Goal: Transaction & Acquisition: Book appointment/travel/reservation

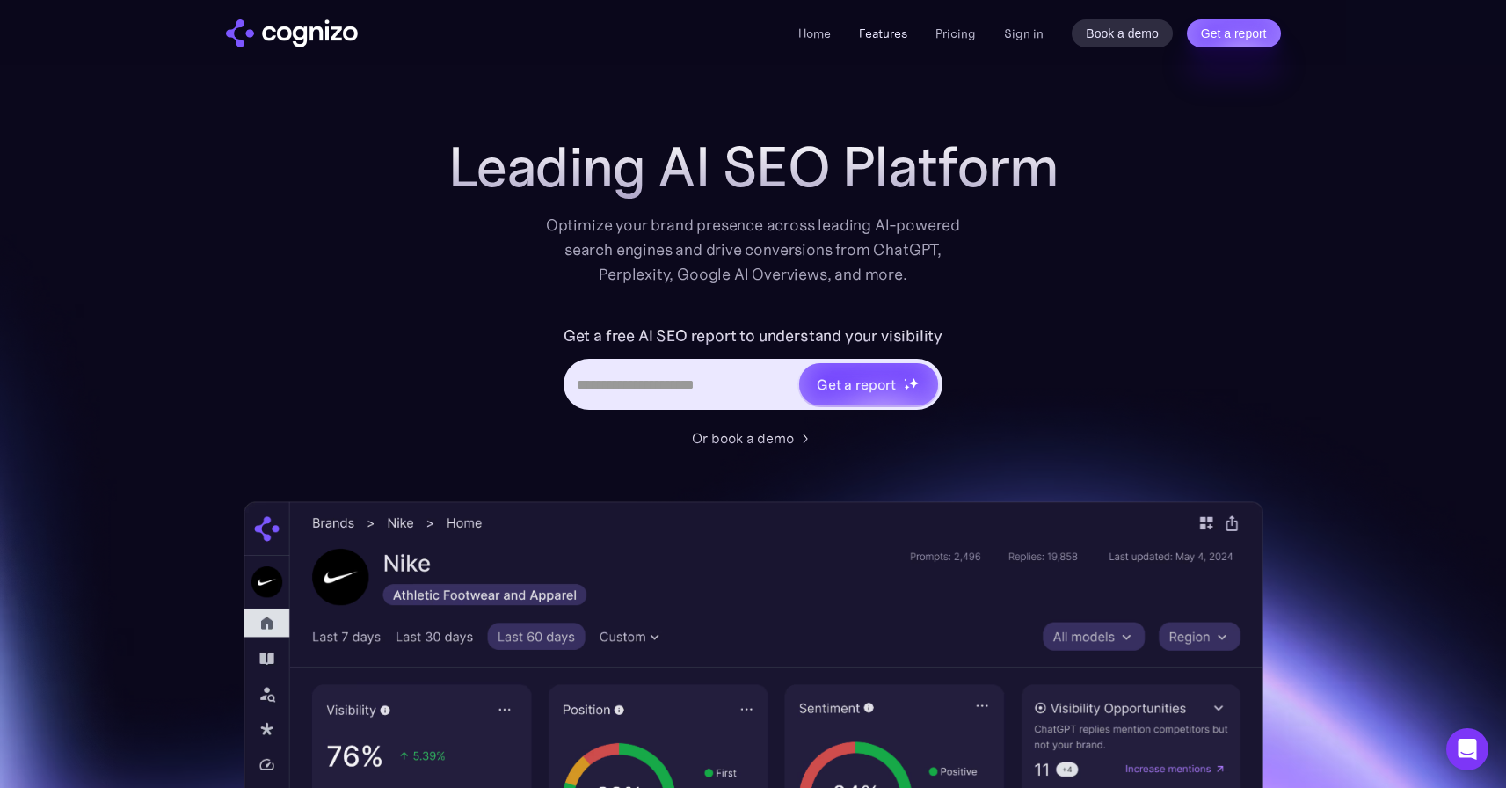
click at [892, 38] on link "Features" at bounding box center [883, 33] width 48 height 16
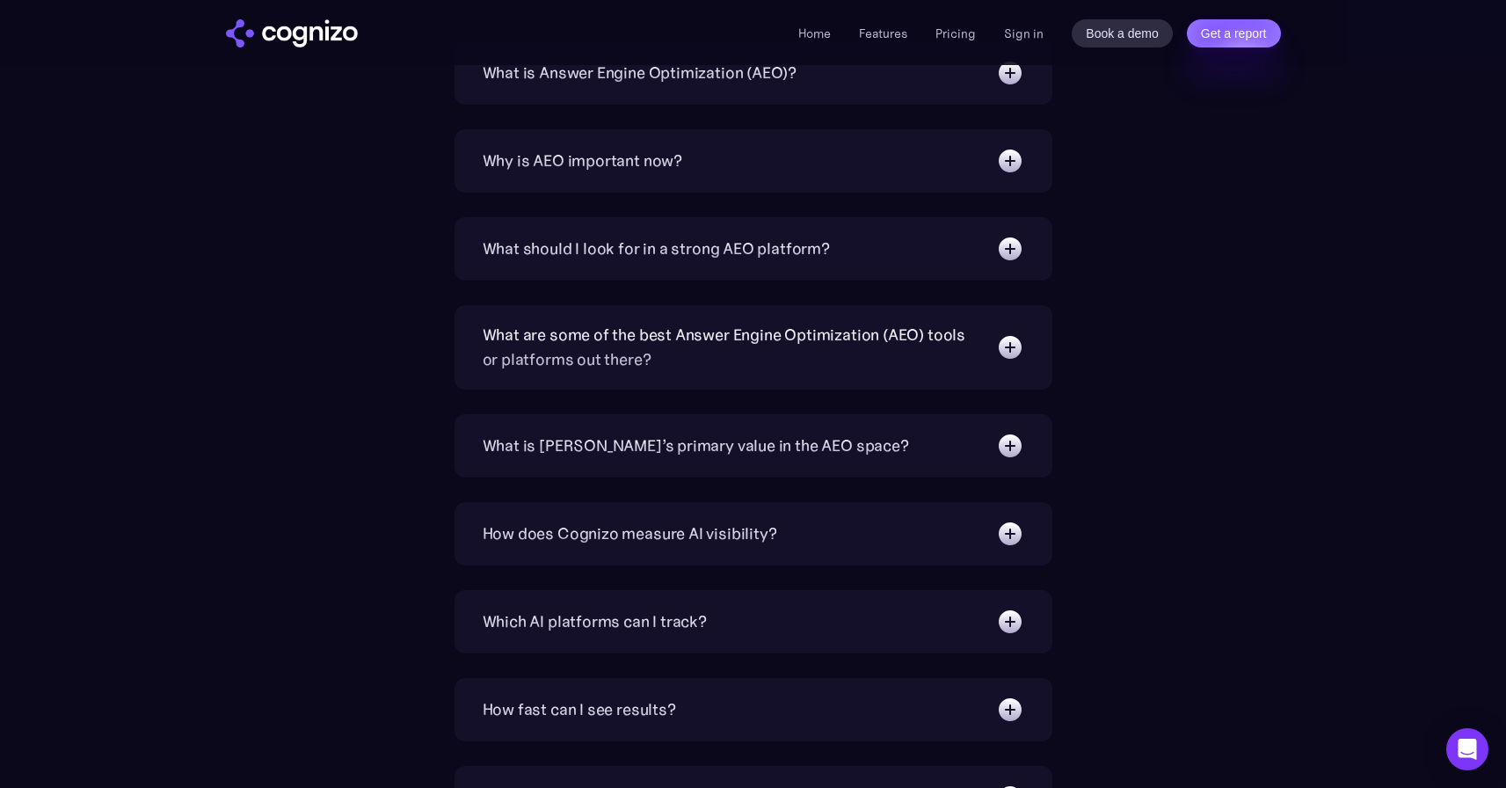
scroll to position [5485, 0]
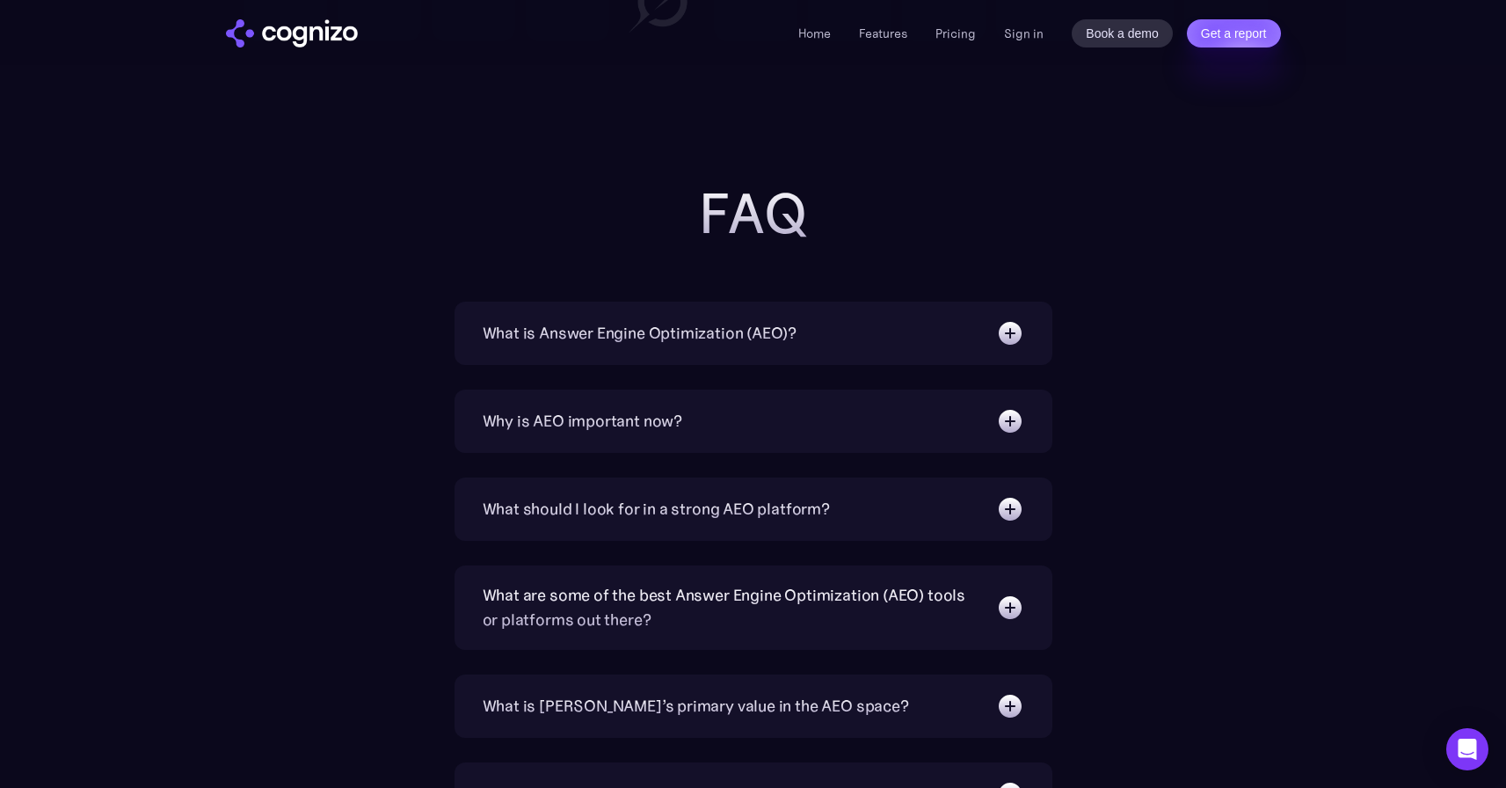
click at [655, 418] on div "Why is AEO important now?" at bounding box center [583, 421] width 200 height 25
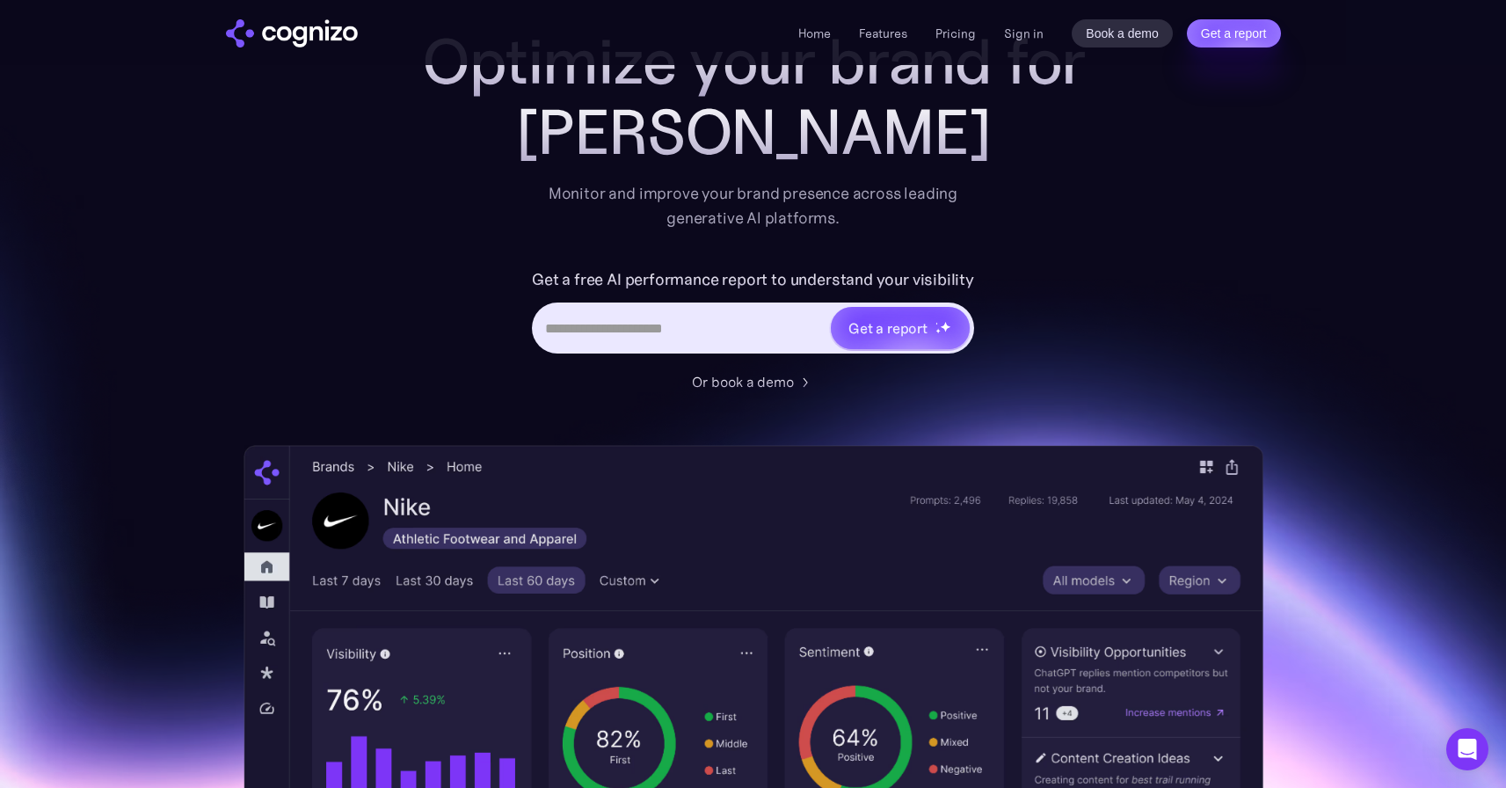
scroll to position [310, 0]
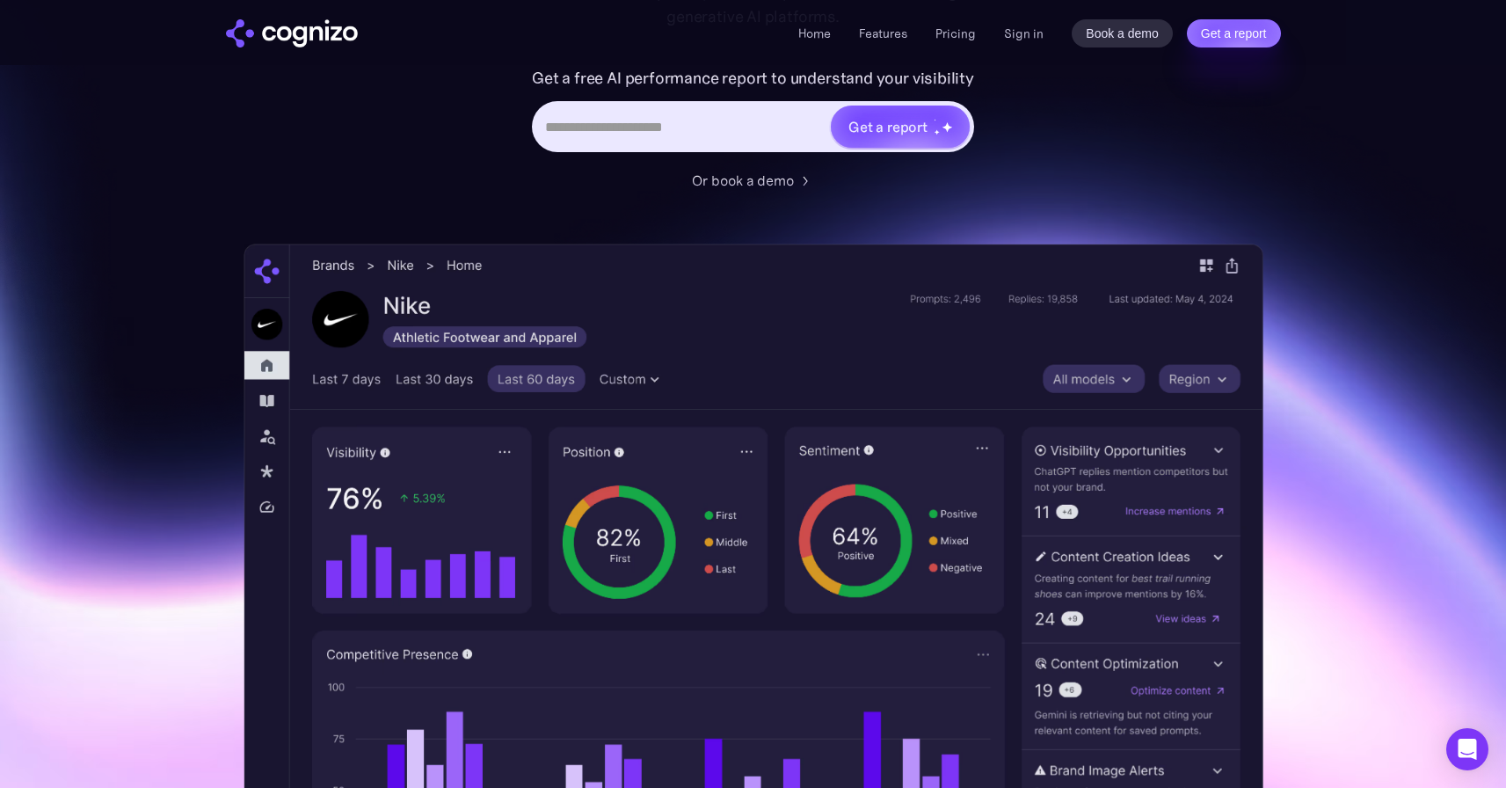
click at [772, 131] on input "Hero URL Input Form" at bounding box center [682, 126] width 295 height 33
type input "**********"
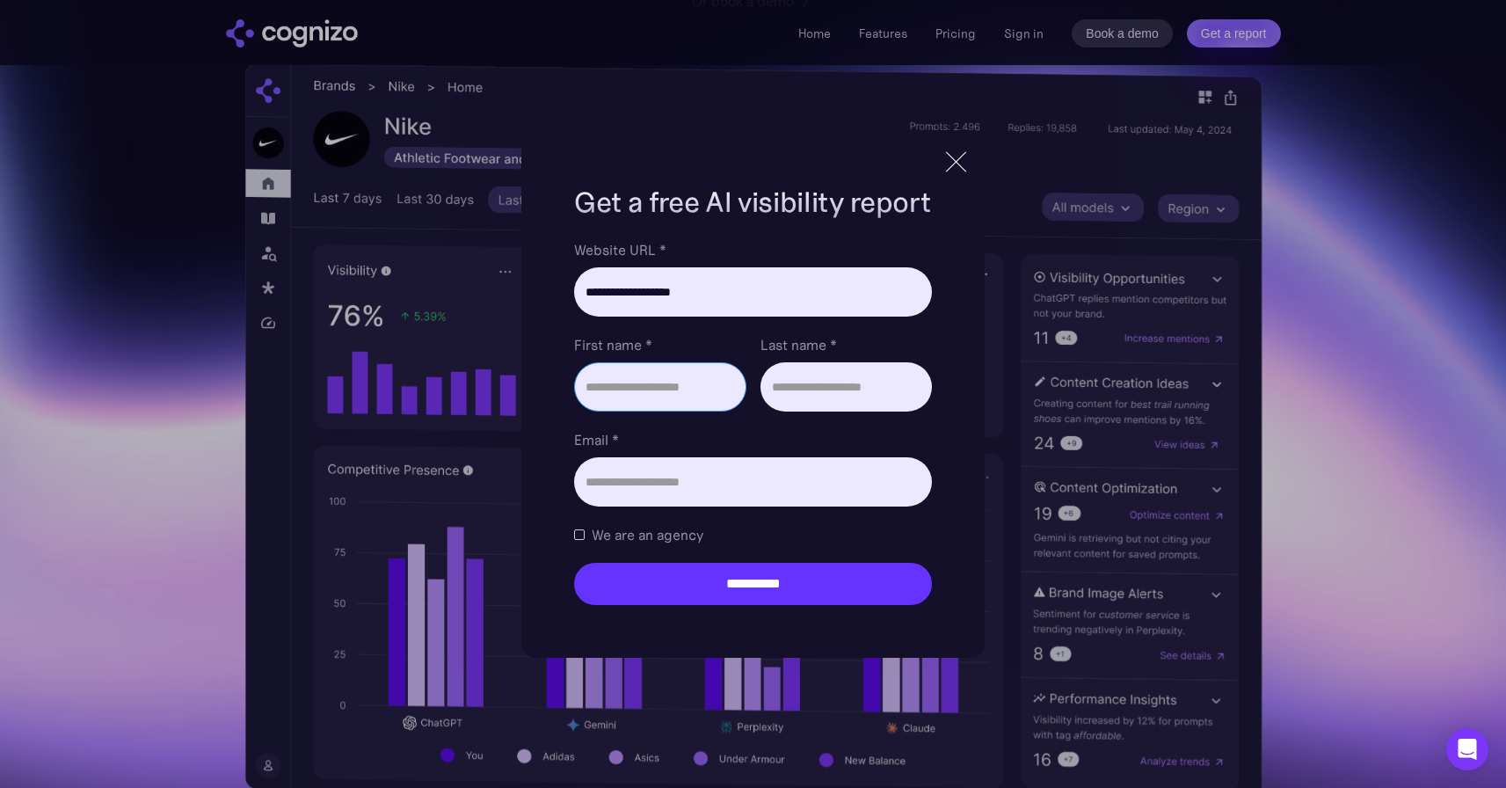
scroll to position [513, 0]
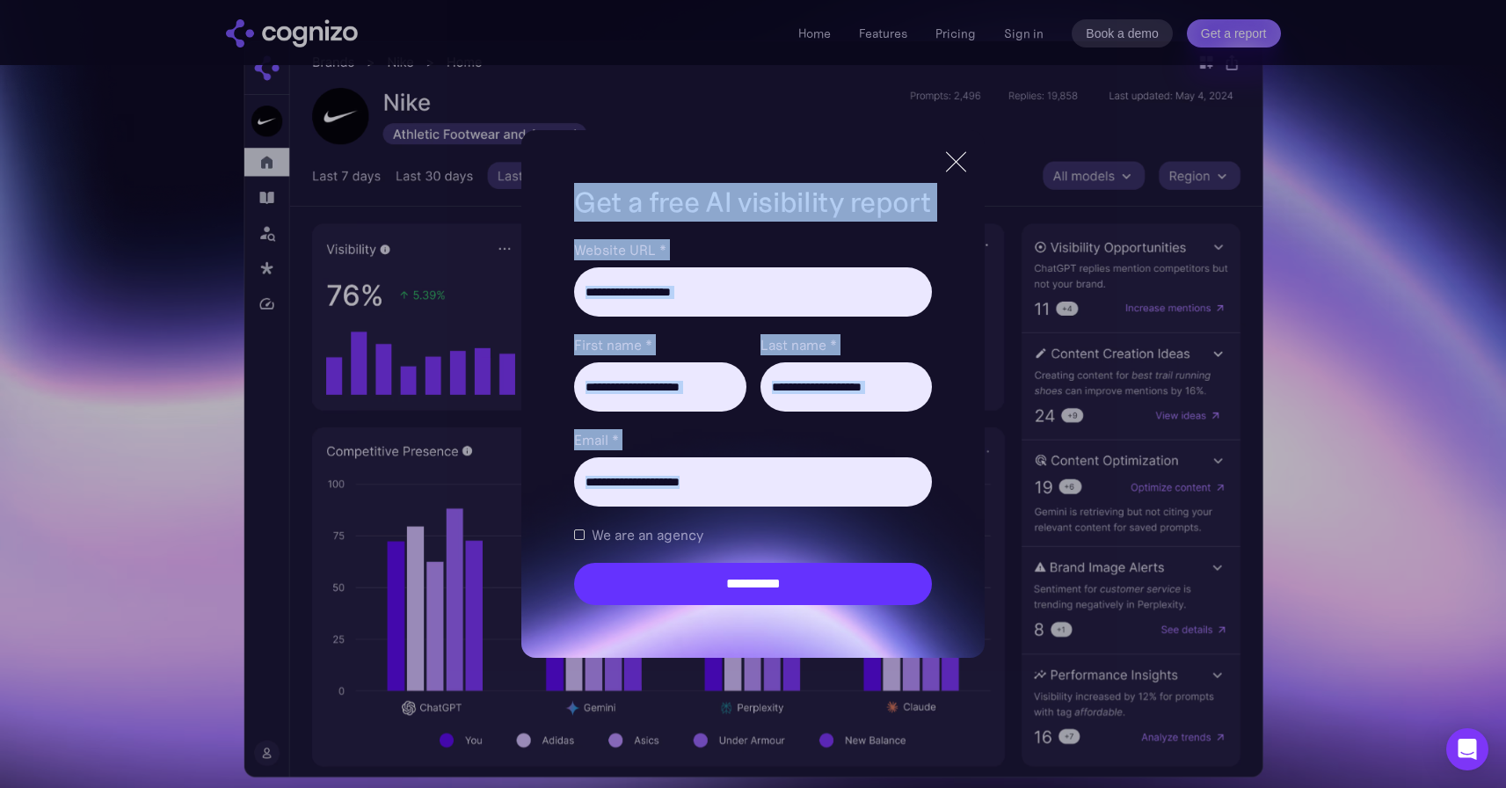
drag, startPoint x: 958, startPoint y: 170, endPoint x: 647, endPoint y: 562, distance: 500.1
click at [647, 562] on div "**********" at bounding box center [752, 394] width 462 height 528
click at [633, 546] on form "**********" at bounding box center [752, 422] width 357 height 366
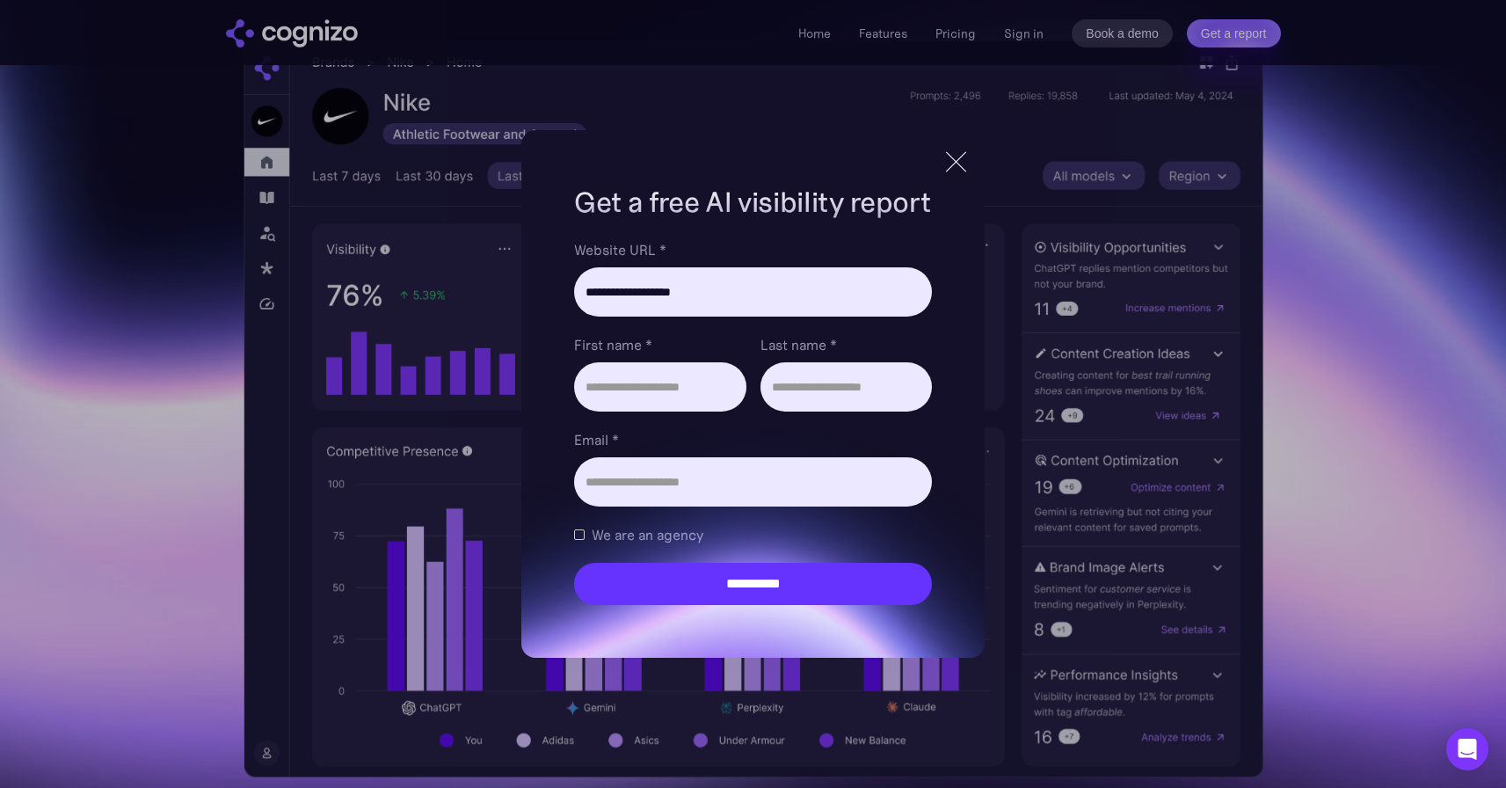
click at [628, 535] on span "We are an agency" at bounding box center [648, 534] width 112 height 21
click at [628, 542] on span "We are an agency" at bounding box center [648, 534] width 112 height 21
click at [951, 173] on div at bounding box center [956, 162] width 29 height 32
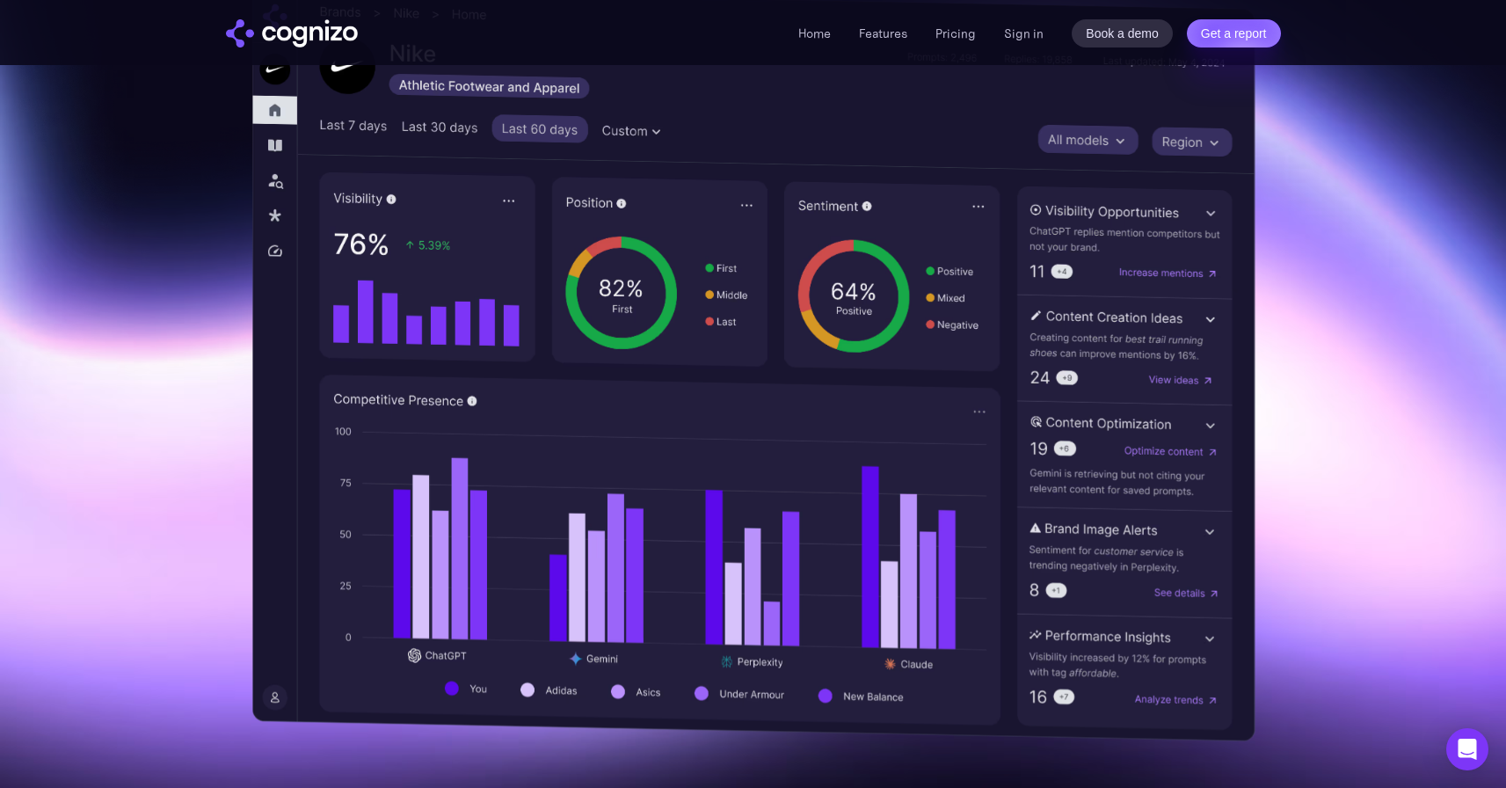
scroll to position [582, 0]
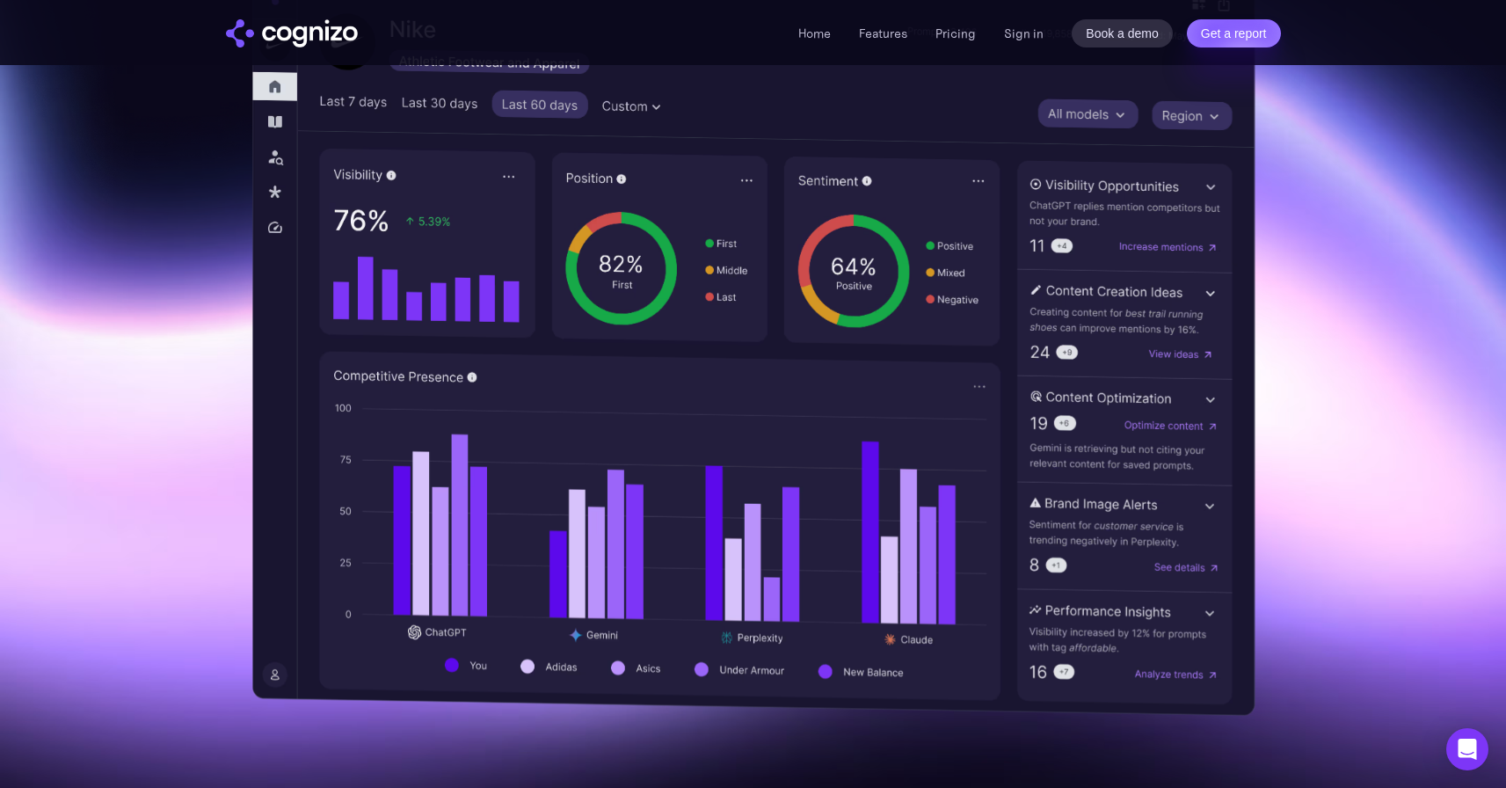
click at [1110, 209] on img at bounding box center [752, 340] width 1003 height 751
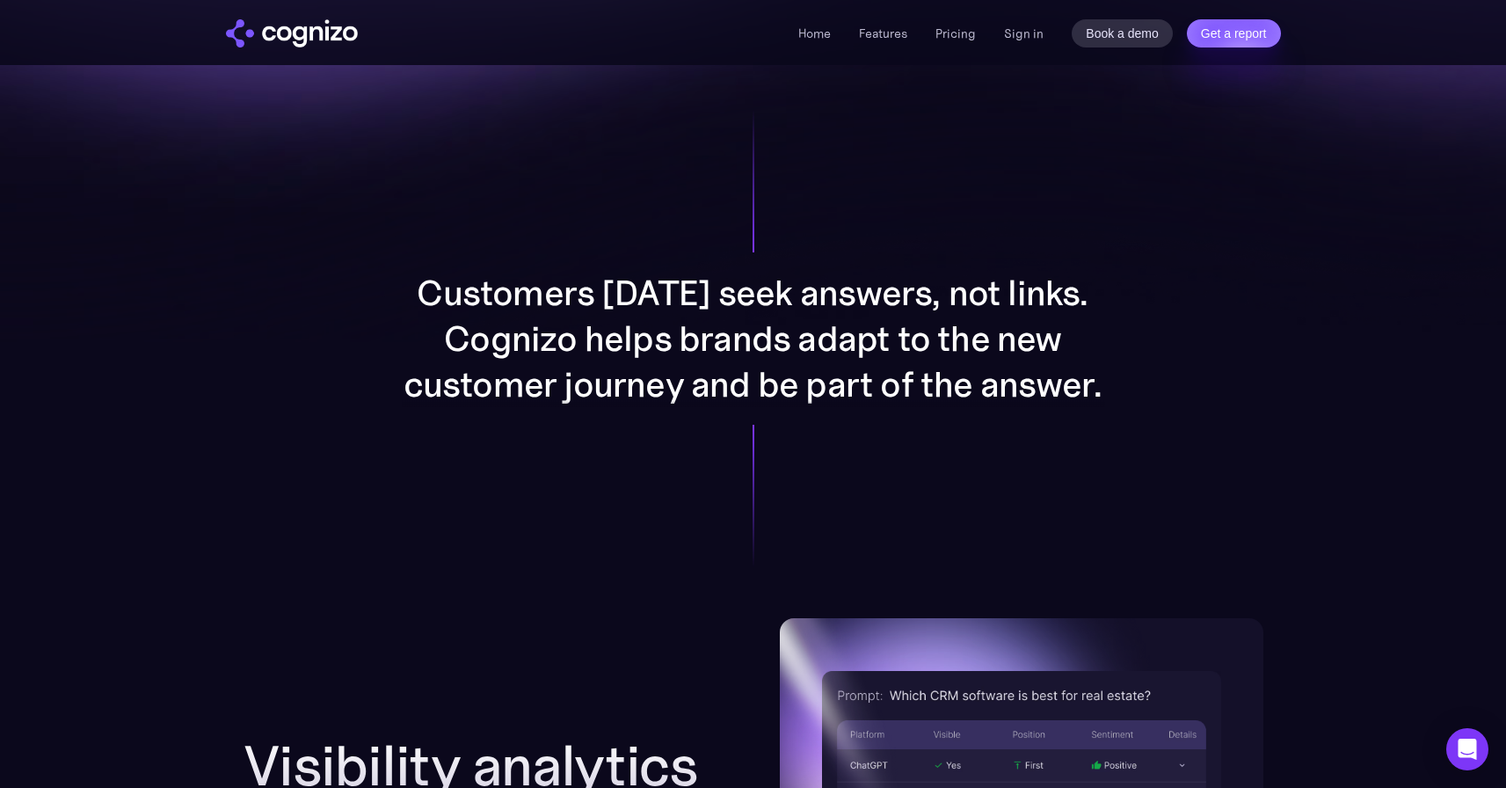
scroll to position [1317, 0]
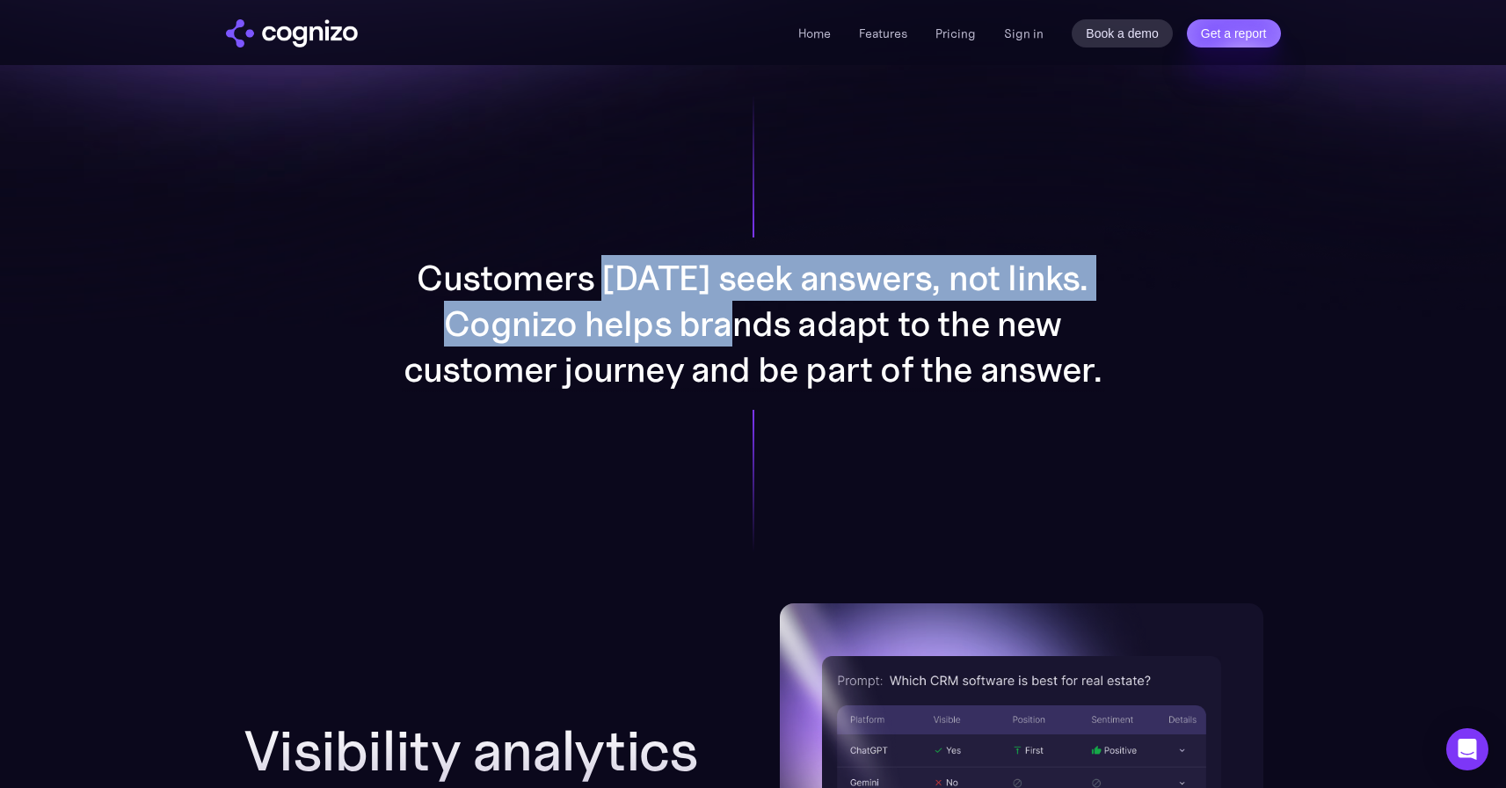
drag, startPoint x: 628, startPoint y: 281, endPoint x: 760, endPoint y: 333, distance: 141.7
click at [759, 331] on p "Customers [DATE] seek answers, not links. Cognizo helps brands adapt to the new…" at bounding box center [753, 323] width 703 height 137
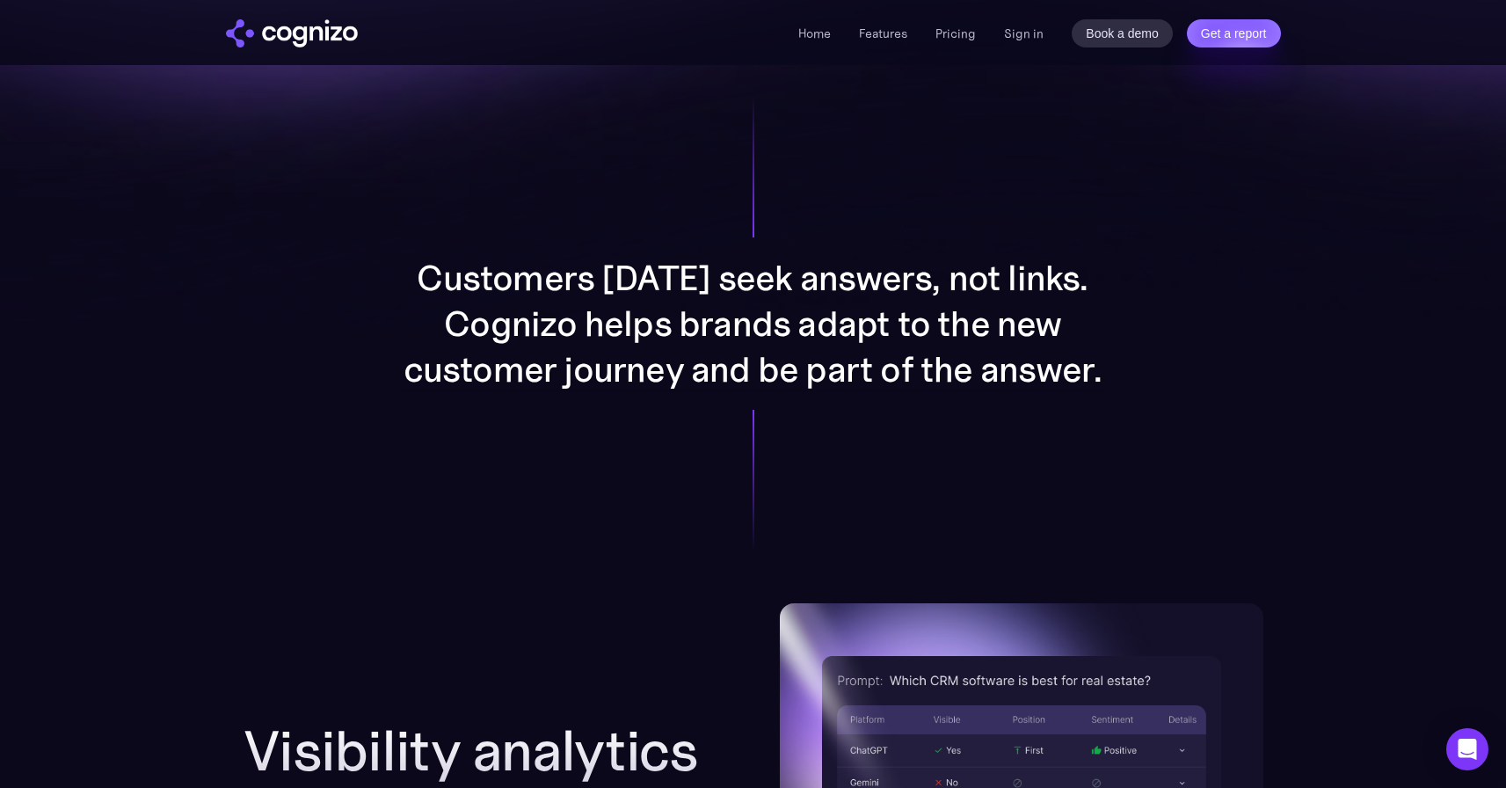
click at [760, 333] on p "Customers [DATE] seek answers, not links. Cognizo helps brands adapt to the new…" at bounding box center [753, 323] width 703 height 137
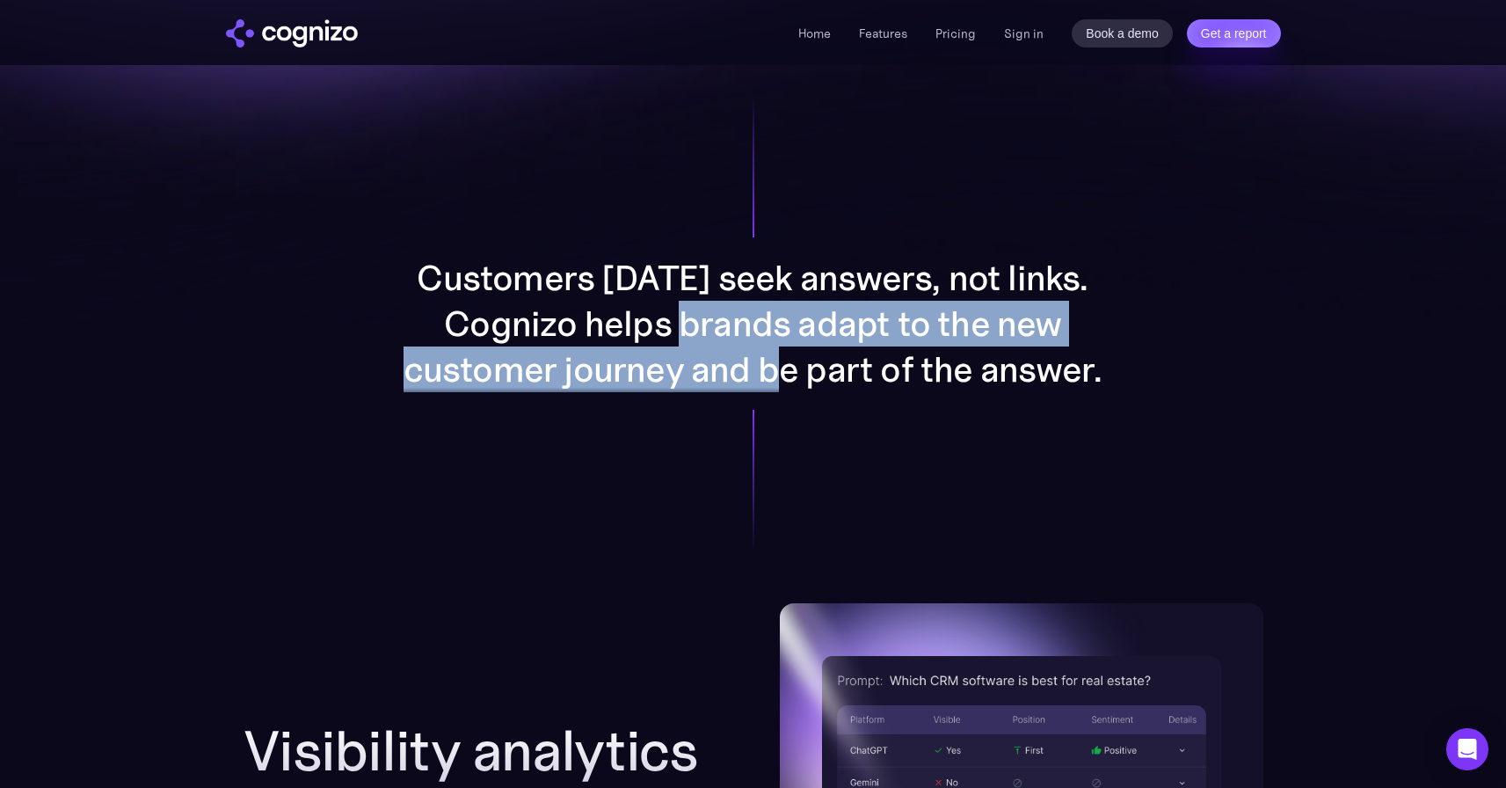
drag, startPoint x: 700, startPoint y: 317, endPoint x: 799, endPoint y: 367, distance: 111.3
click at [799, 366] on p "Customers [DATE] seek answers, not links. Cognizo helps brands adapt to the new…" at bounding box center [753, 323] width 703 height 137
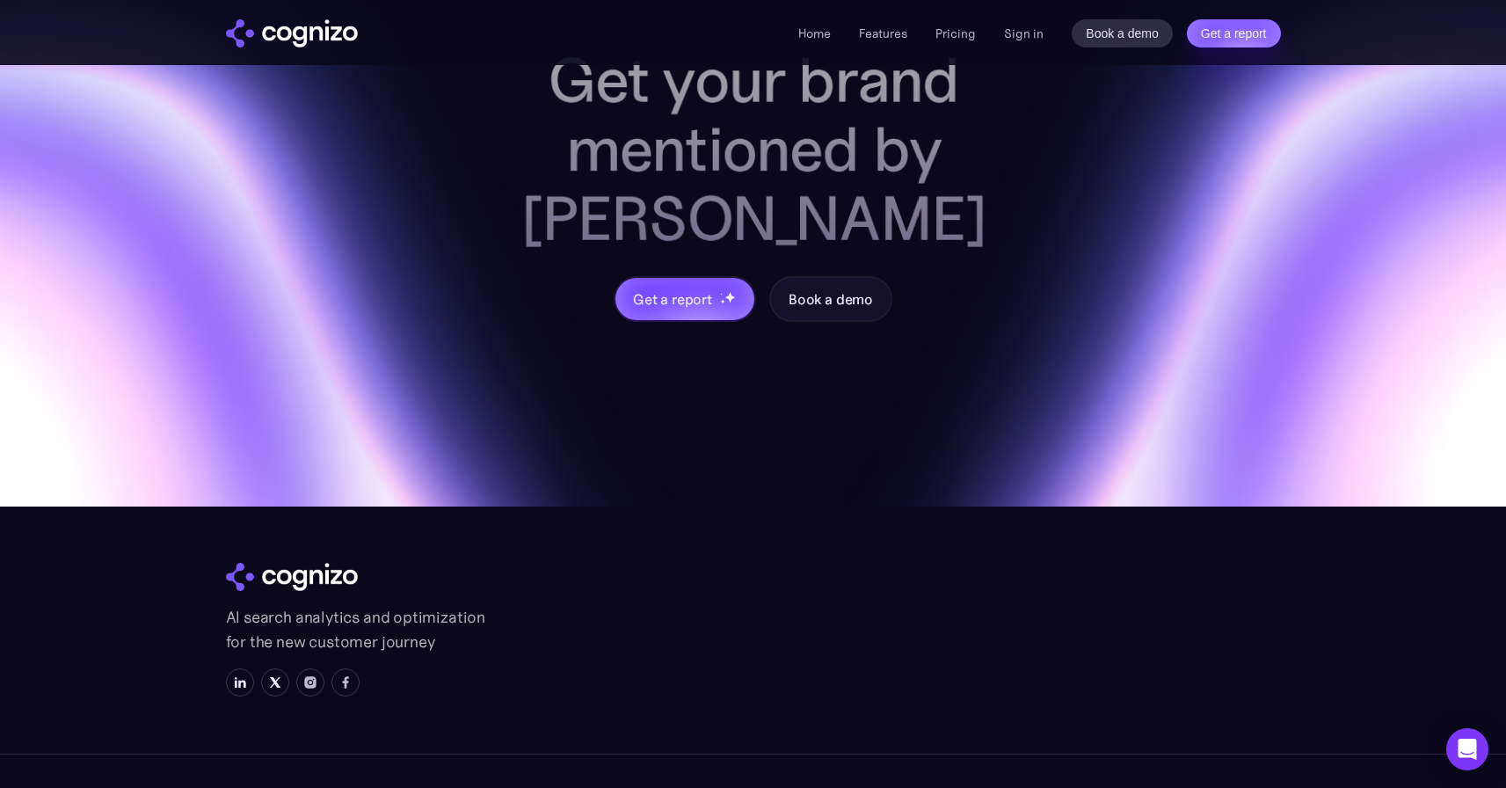
scroll to position [7074, 0]
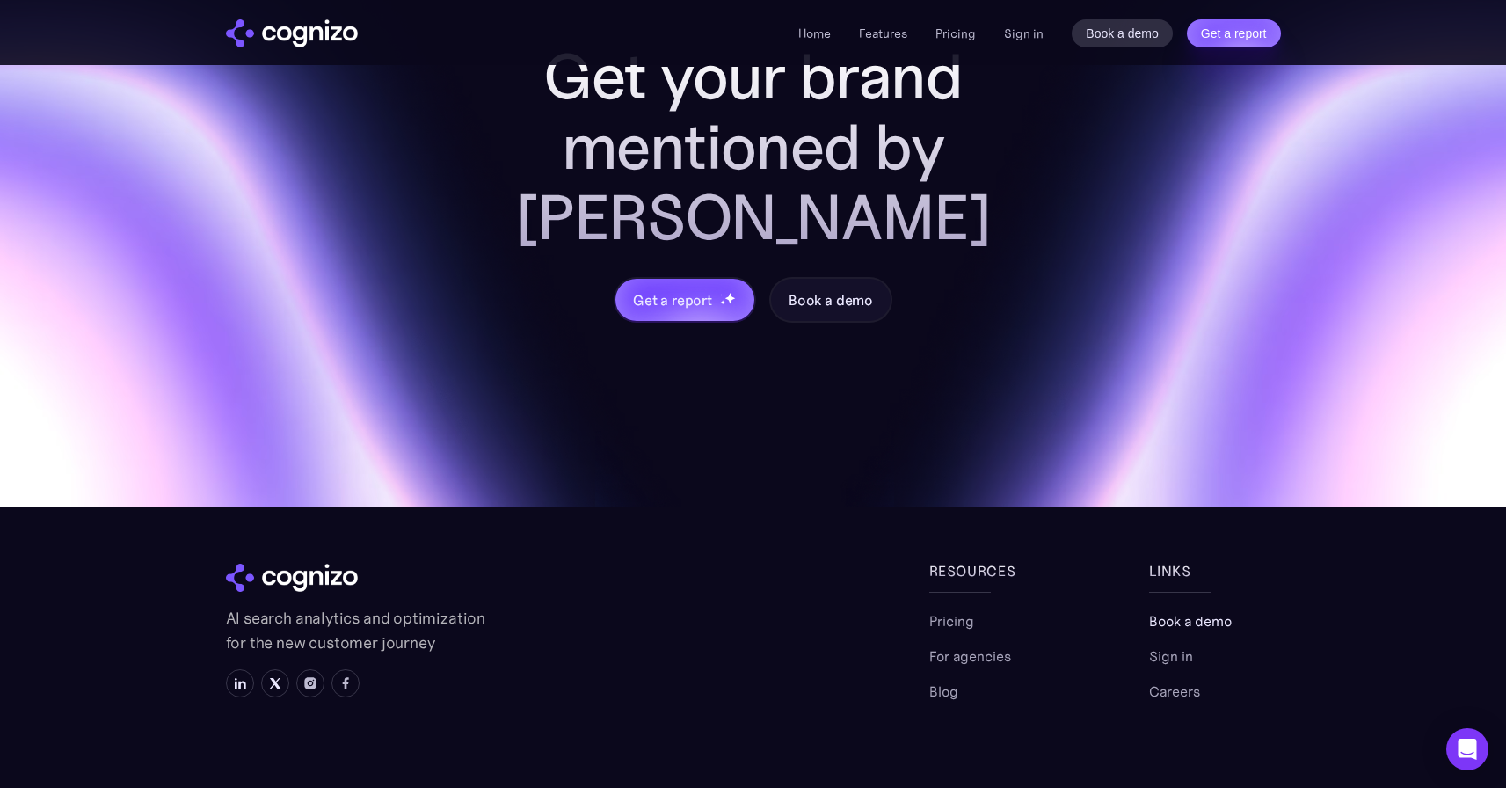
click at [1168, 610] on link "Book a demo" at bounding box center [1190, 620] width 83 height 21
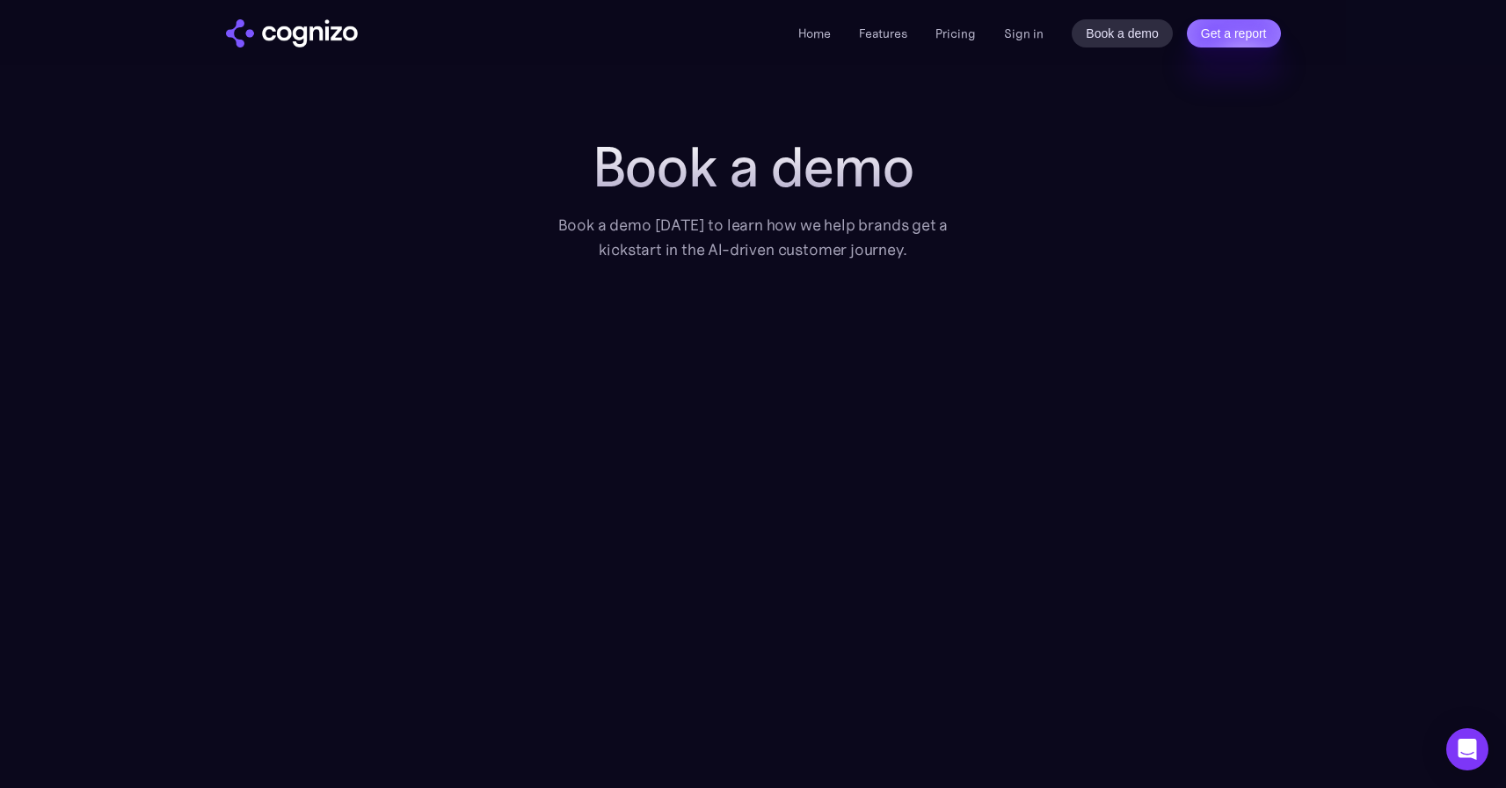
click at [964, 22] on div "Home Features Pricing Book a demo Get a report Sign in Book a demo Get a report" at bounding box center [1039, 33] width 482 height 28
click at [963, 29] on link "Pricing" at bounding box center [956, 33] width 40 height 16
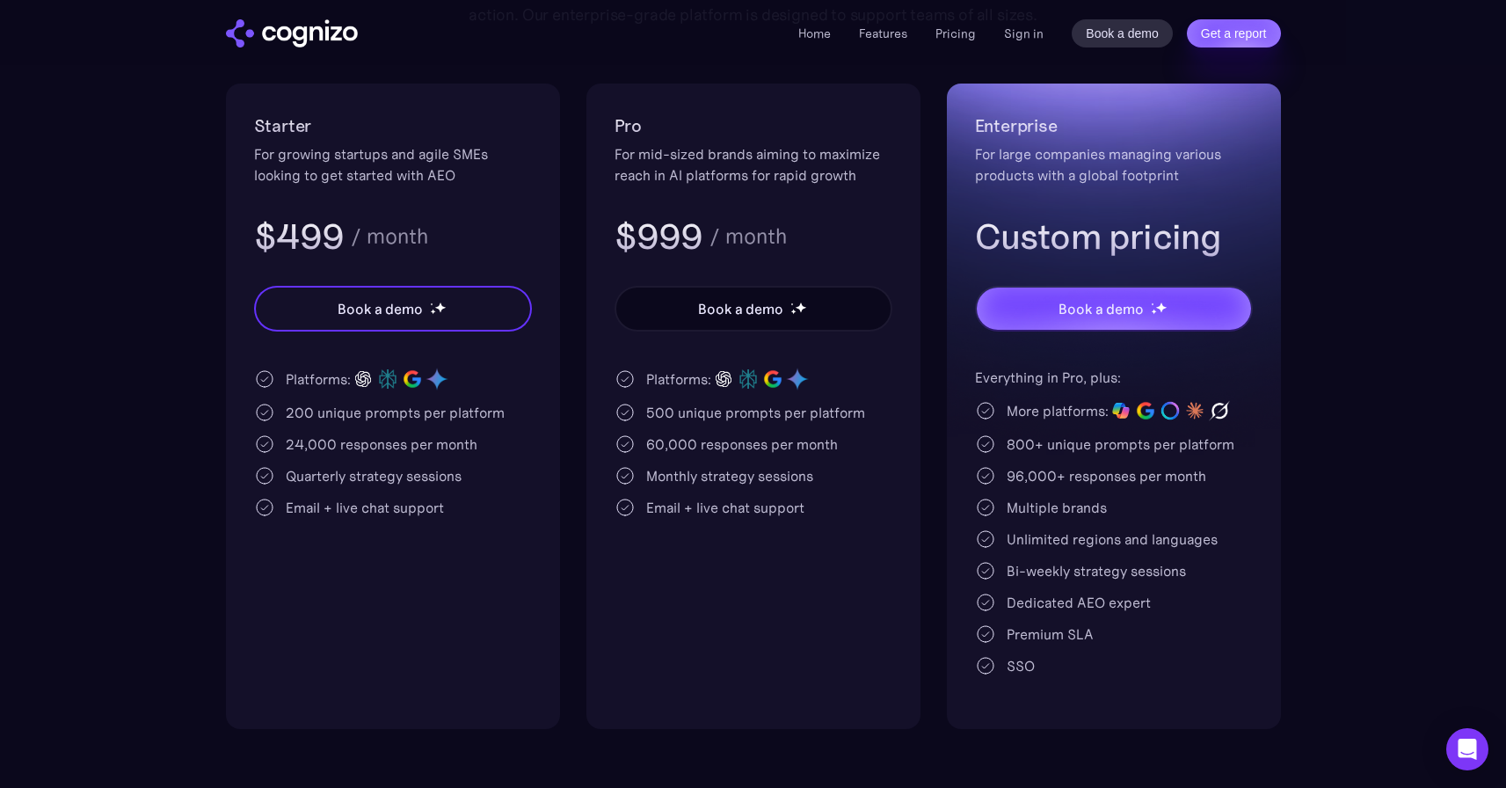
scroll to position [337, 0]
